Goal: Task Accomplishment & Management: Complete application form

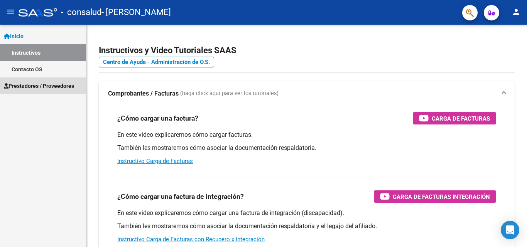
click at [61, 82] on span "Prestadores / Proveedores" at bounding box center [39, 86] width 70 height 8
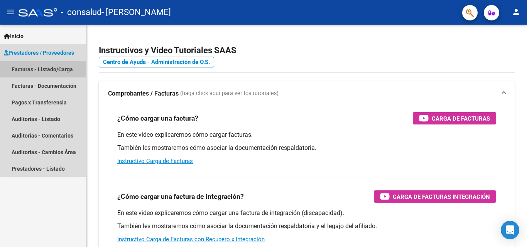
click at [62, 70] on link "Facturas - Listado/Carga" at bounding box center [43, 69] width 86 height 17
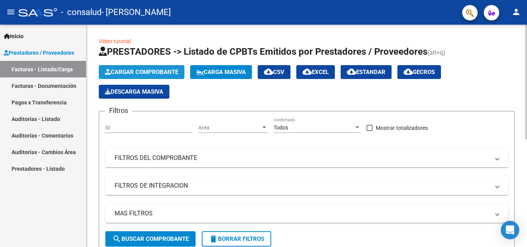
click at [145, 72] on span "Cargar Comprobante" at bounding box center [141, 72] width 73 height 7
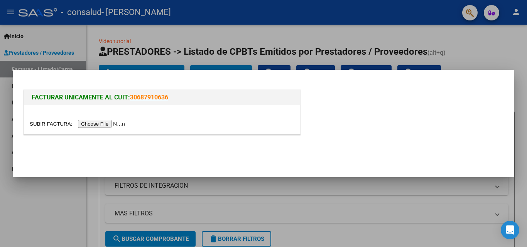
click at [119, 124] on input "file" at bounding box center [79, 124] width 98 height 8
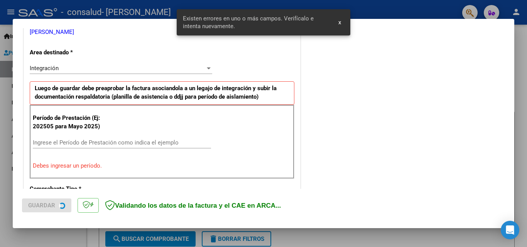
scroll to position [188, 0]
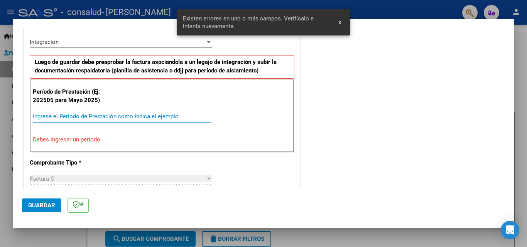
click at [151, 116] on input "Ingrese el Período de Prestación como indica el ejemplo" at bounding box center [122, 116] width 178 height 7
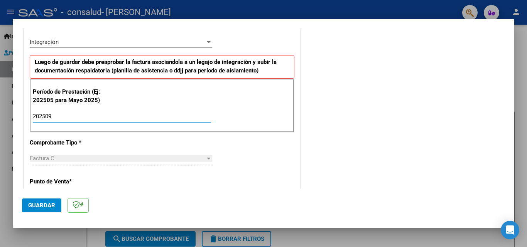
type input "202509"
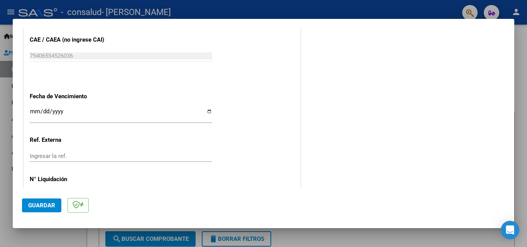
scroll to position [518, 0]
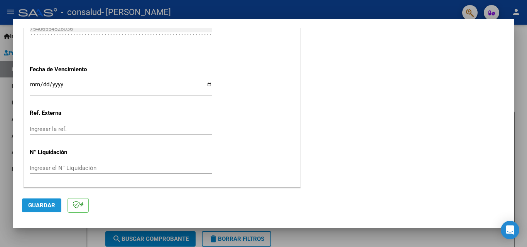
click at [48, 203] on span "Guardar" at bounding box center [41, 205] width 27 height 7
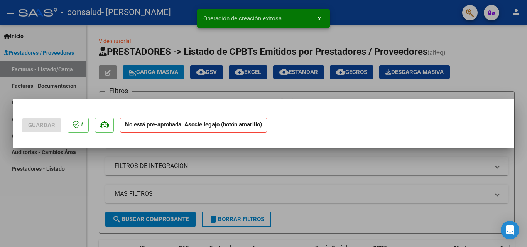
scroll to position [0, 0]
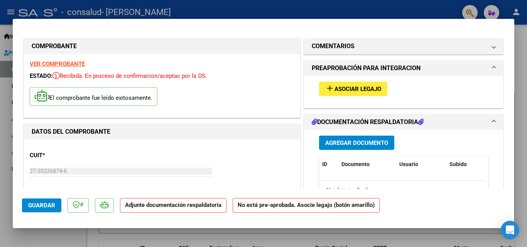
click at [357, 140] on span "Agregar Documento" at bounding box center [356, 143] width 63 height 7
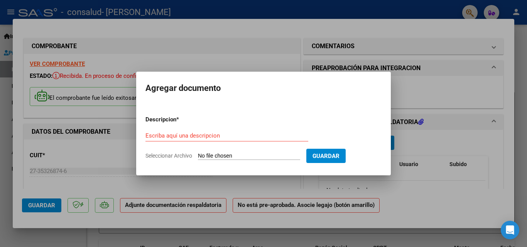
click at [201, 156] on input "Seleccionar Archivo" at bounding box center [249, 156] width 102 height 7
type input "C:\fakepath\Asistencia [PERSON_NAME] septiembre.jpeg"
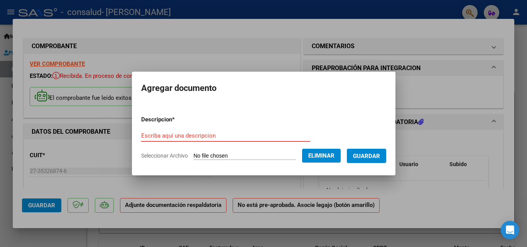
click at [212, 134] on input "Escriba aquí una descripcion" at bounding box center [225, 135] width 169 height 7
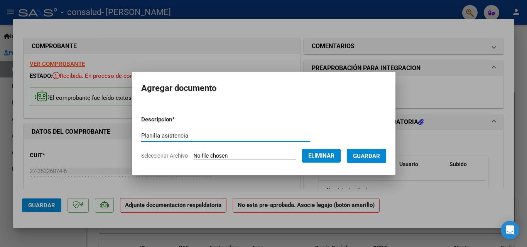
type input "Planilla asistencia"
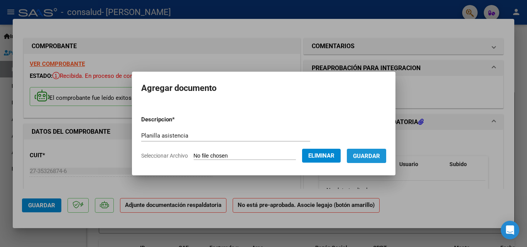
click at [371, 152] on button "Guardar" at bounding box center [366, 156] width 39 height 14
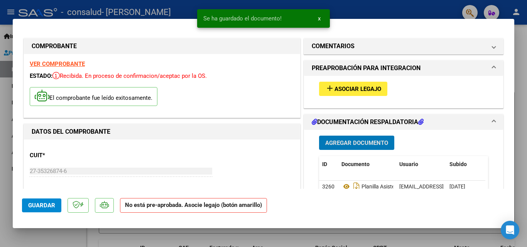
click at [373, 143] on span "Agregar Documento" at bounding box center [356, 143] width 63 height 7
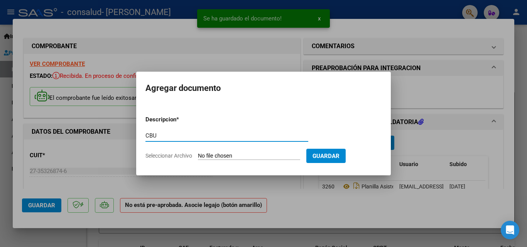
type input "CBU"
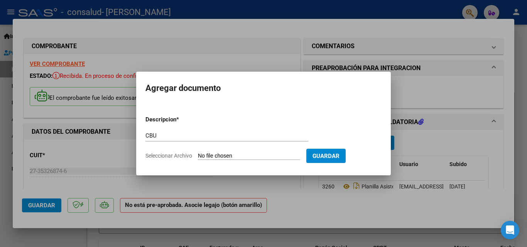
click at [189, 154] on span "Seleccionar Archivo" at bounding box center [169, 156] width 47 height 6
click at [198, 154] on input "Seleccionar Archivo" at bounding box center [249, 156] width 102 height 7
type input "C:\fakepath\micbu (1).pdf"
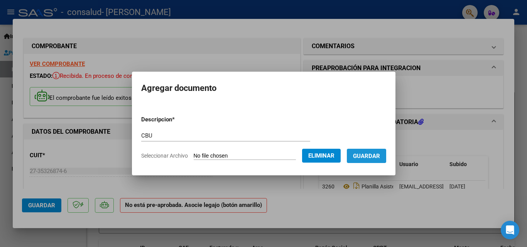
click at [370, 155] on span "Guardar" at bounding box center [366, 156] width 27 height 7
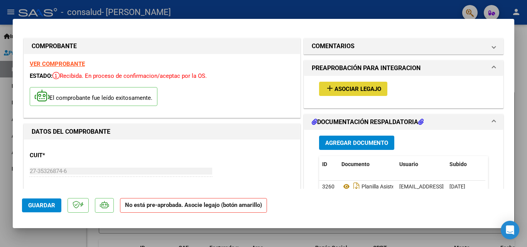
click at [367, 92] on span "Asociar Legajo" at bounding box center [358, 89] width 47 height 7
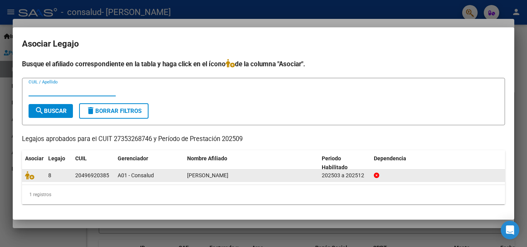
click at [169, 173] on div "A01 - Consalud" at bounding box center [149, 175] width 63 height 9
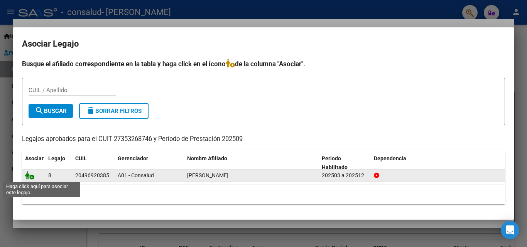
click at [29, 176] on icon at bounding box center [29, 175] width 9 height 8
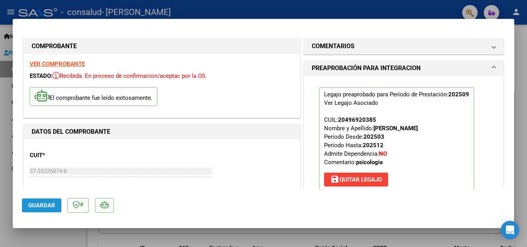
click at [46, 205] on span "Guardar" at bounding box center [41, 205] width 27 height 7
click at [50, 207] on span "Guardar" at bounding box center [41, 205] width 27 height 7
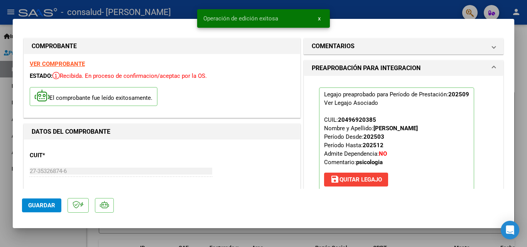
click at [525, 169] on div at bounding box center [263, 123] width 527 height 247
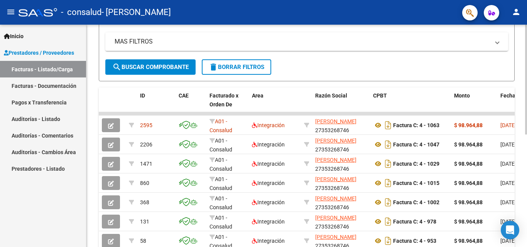
scroll to position [174, 0]
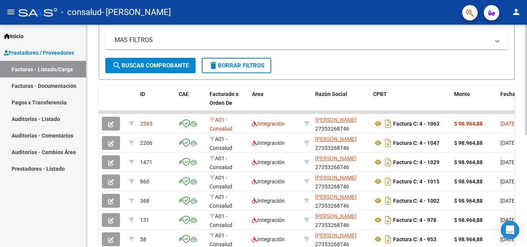
click at [527, 191] on div at bounding box center [526, 168] width 2 height 110
